Goal: Find specific page/section: Find specific page/section

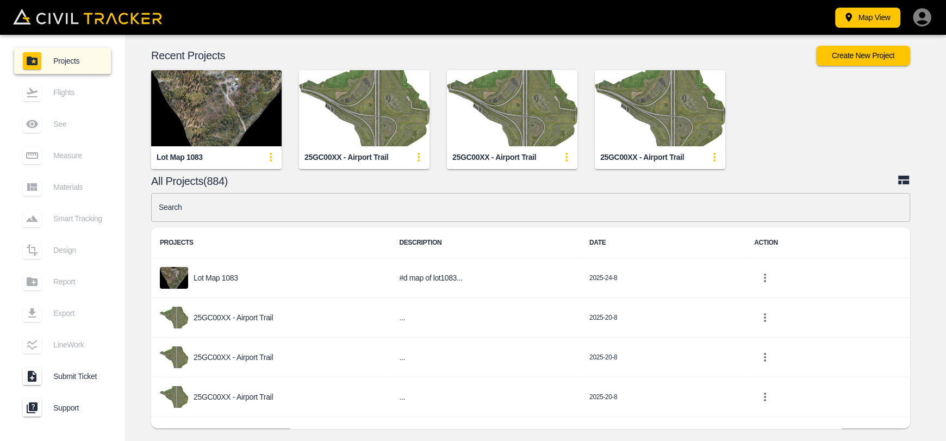
click at [358, 110] on img "button" at bounding box center [364, 108] width 130 height 76
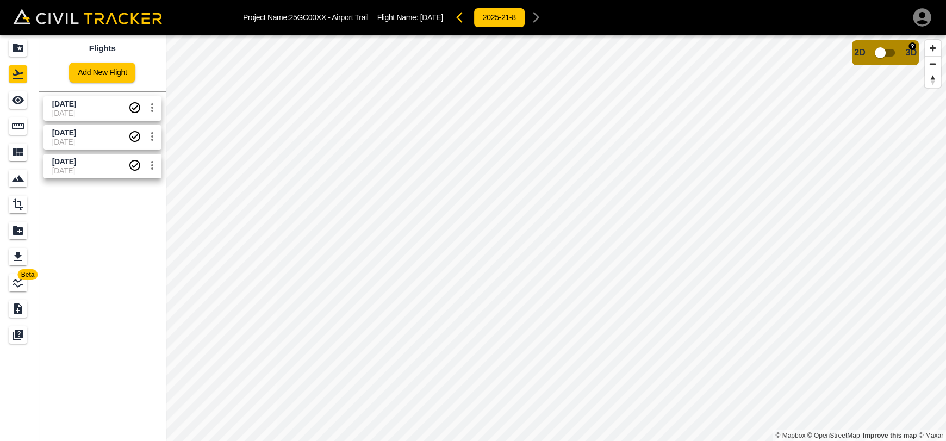
click at [901, 61] on div "2D 3D" at bounding box center [885, 52] width 62 height 21
click at [886, 56] on input "checkbox" at bounding box center [880, 52] width 62 height 21
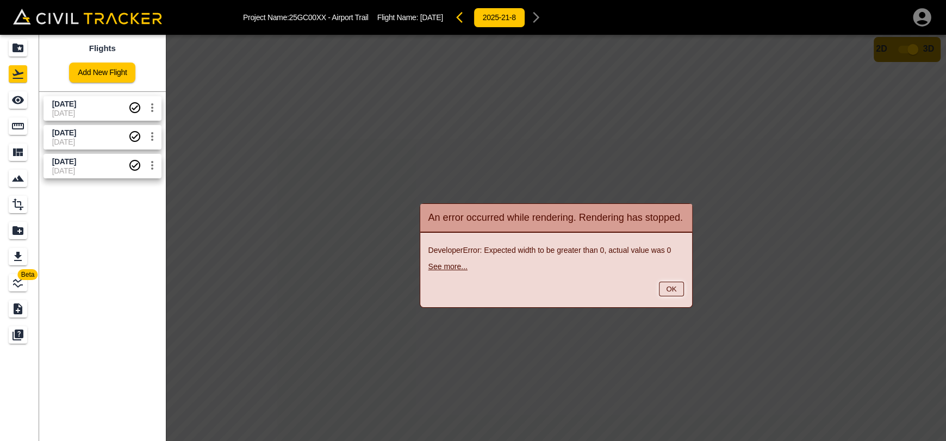
click at [679, 296] on button "OK" at bounding box center [671, 289] width 24 height 15
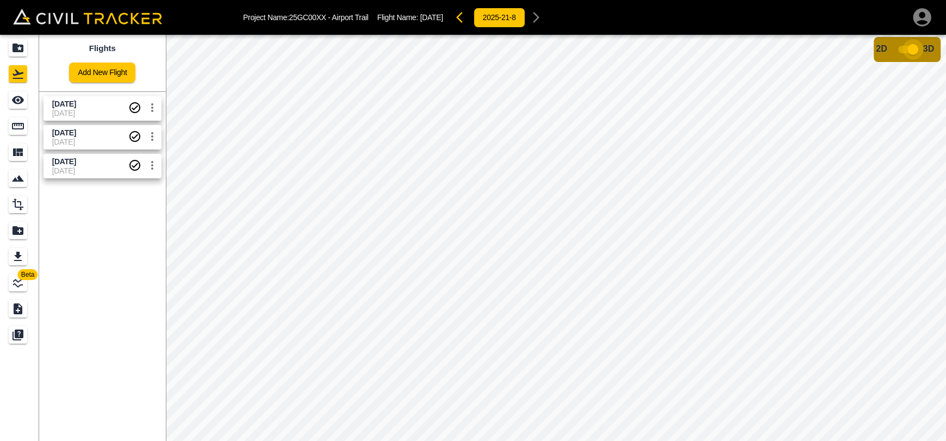
click at [905, 48] on input "checkbox" at bounding box center [912, 49] width 62 height 21
click at [878, 52] on span "3D model not uploaded yet" at bounding box center [886, 52] width 32 height 21
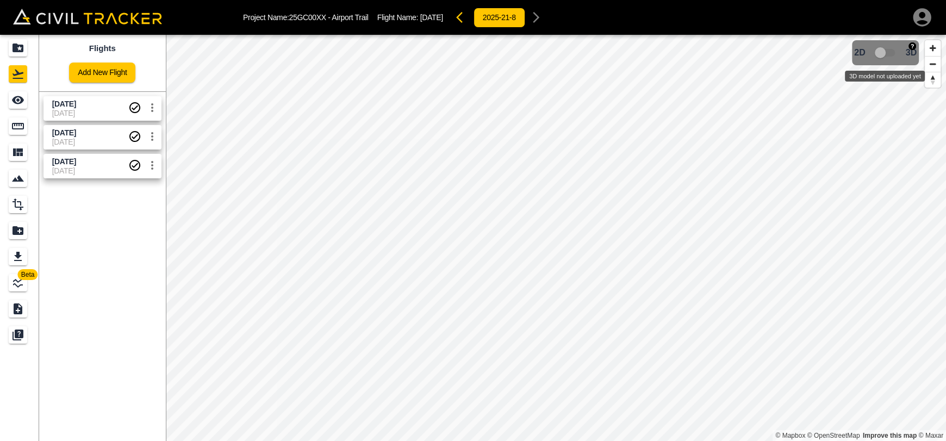
click at [878, 58] on span "3D model not uploaded yet" at bounding box center [886, 52] width 32 height 21
click at [879, 55] on input "checkbox" at bounding box center [880, 52] width 62 height 21
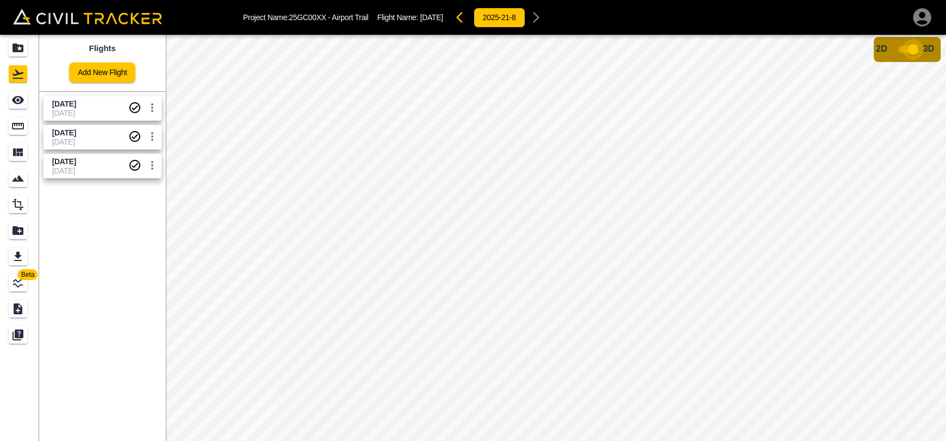
click at [908, 49] on input "checkbox" at bounding box center [912, 49] width 62 height 21
click at [10, 54] on div "Projects" at bounding box center [18, 47] width 18 height 17
